Goal: Task Accomplishment & Management: Complete application form

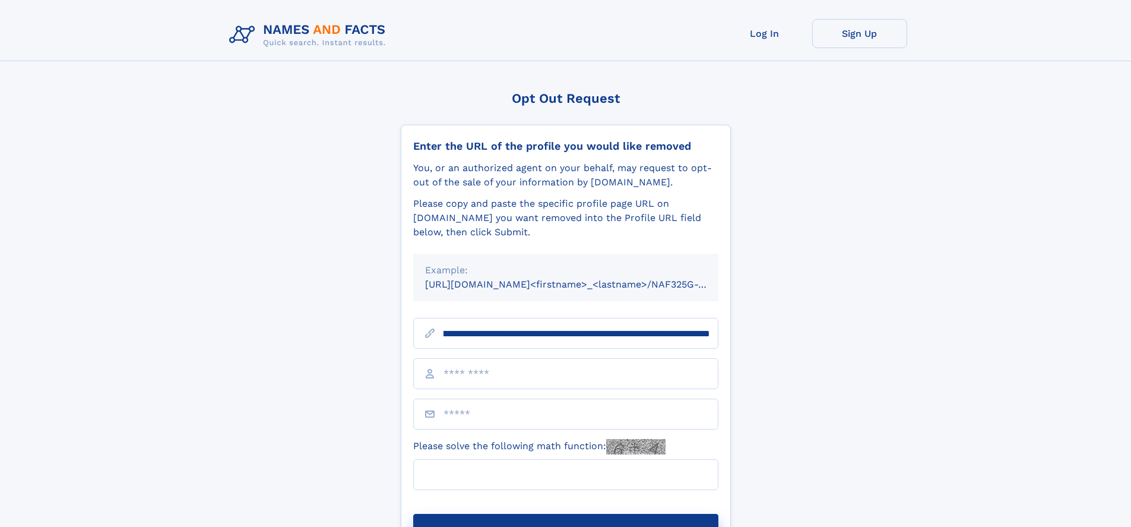
scroll to position [0, 141]
type input "**********"
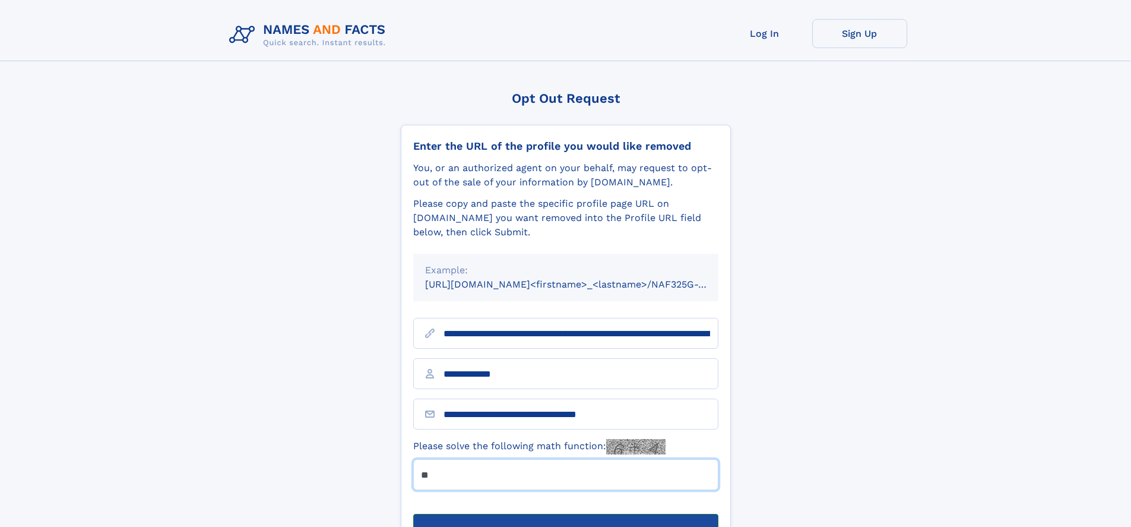
type input "**"
click at [565, 514] on button "Submit Opt Out Request" at bounding box center [565, 533] width 305 height 38
